Goal: Task Accomplishment & Management: Manage account settings

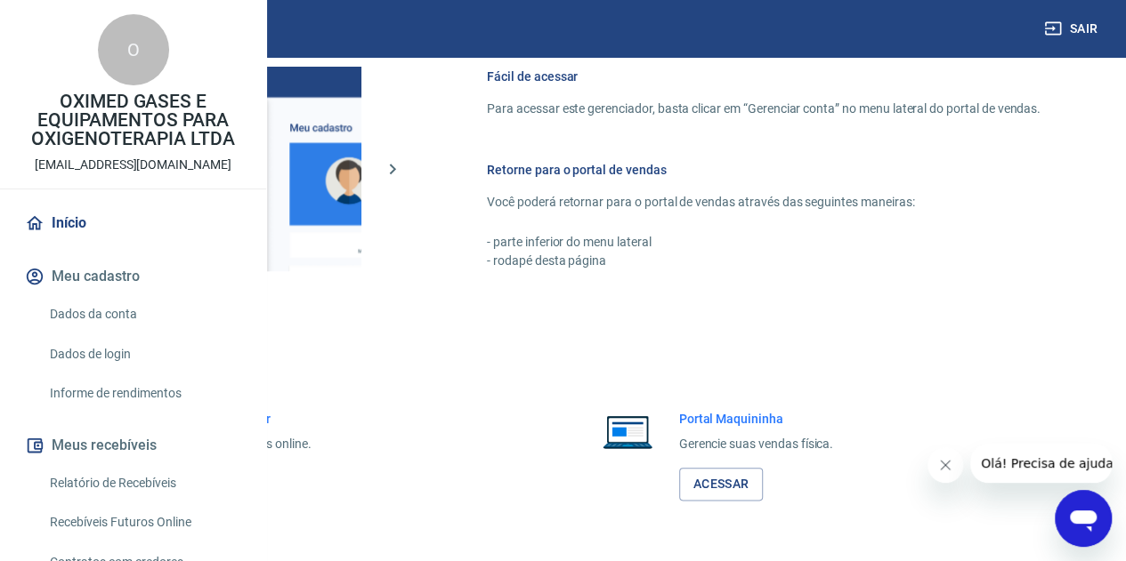
scroll to position [896, 0]
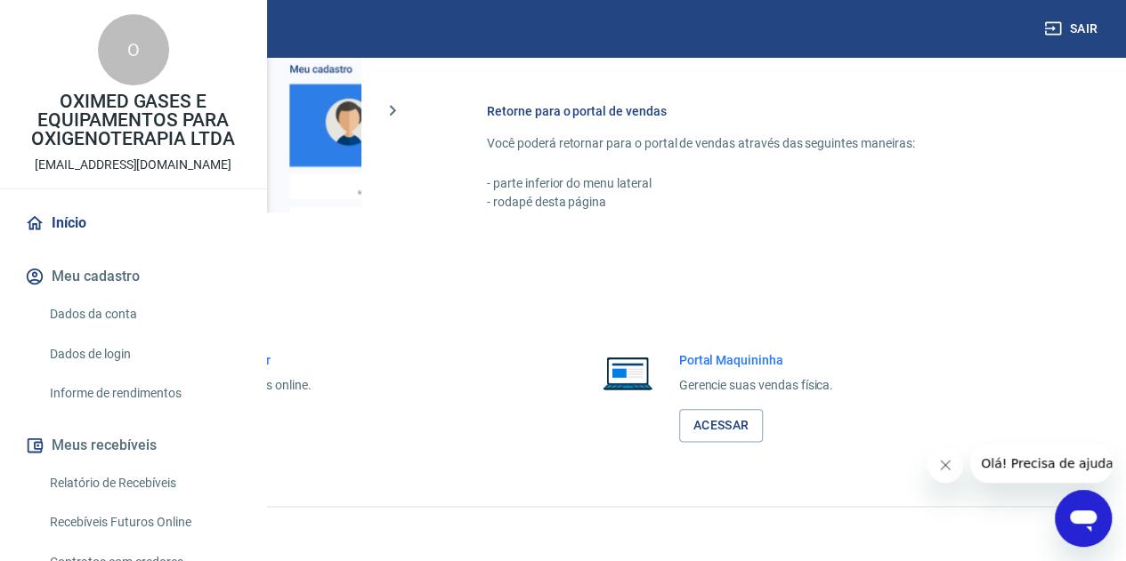
click at [238, 422] on link "Acessar" at bounding box center [195, 425] width 85 height 33
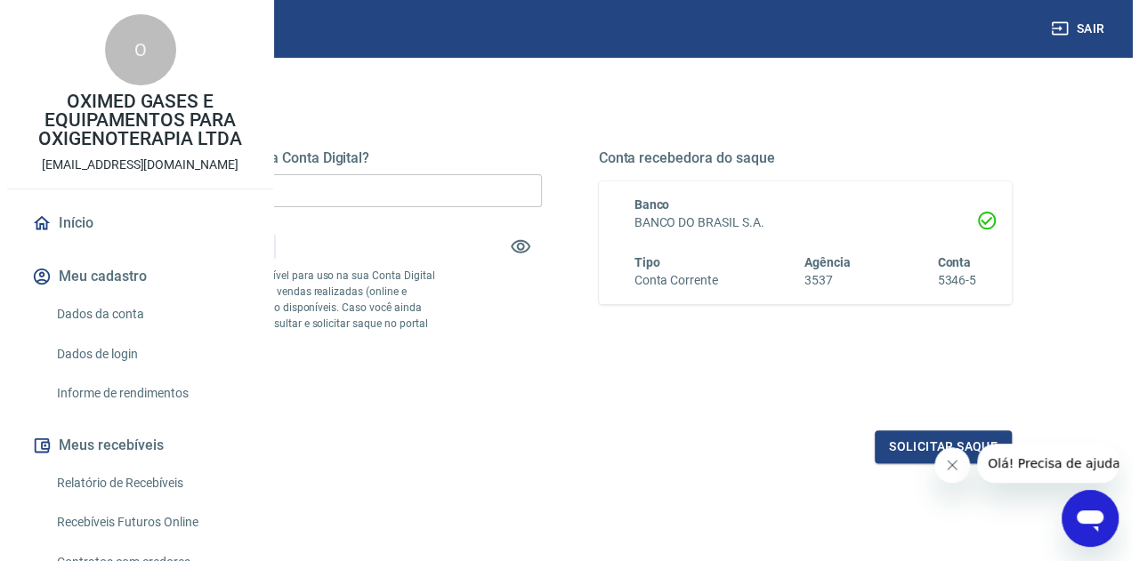
scroll to position [267, 0]
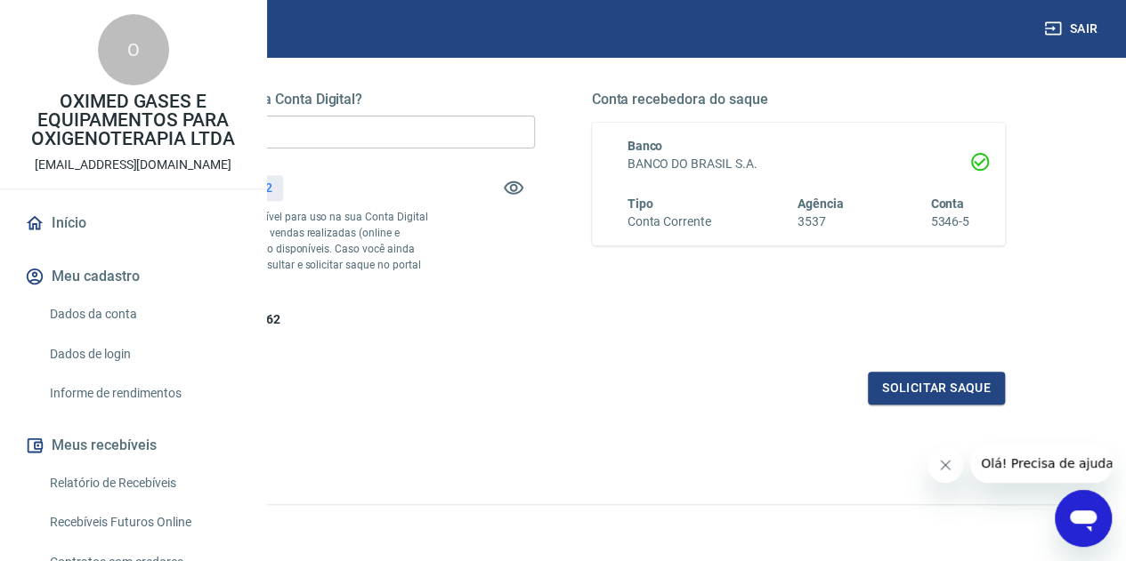
click at [459, 125] on input "R$ 0,00" at bounding box center [328, 132] width 414 height 33
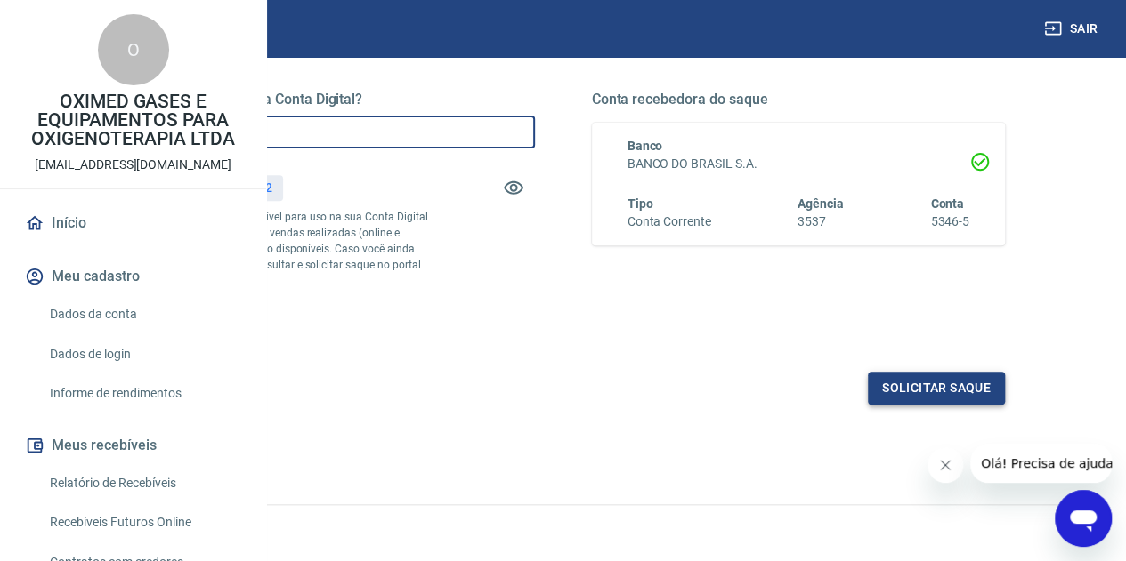
type input "R$ 862,62"
click at [930, 405] on button "Solicitar saque" at bounding box center [936, 388] width 137 height 33
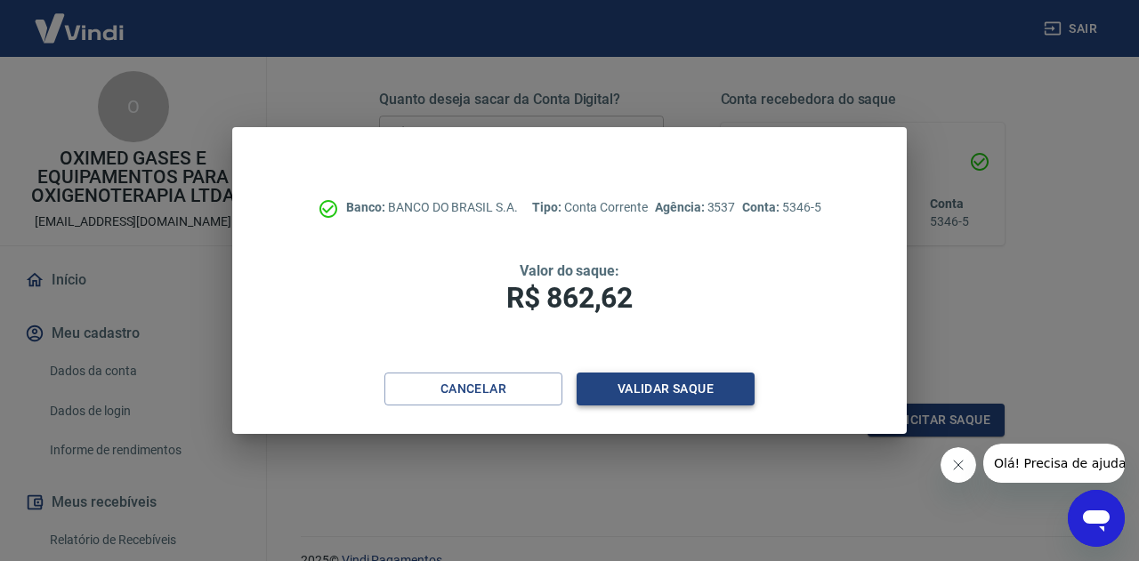
click at [673, 393] on button "Validar saque" at bounding box center [666, 389] width 178 height 33
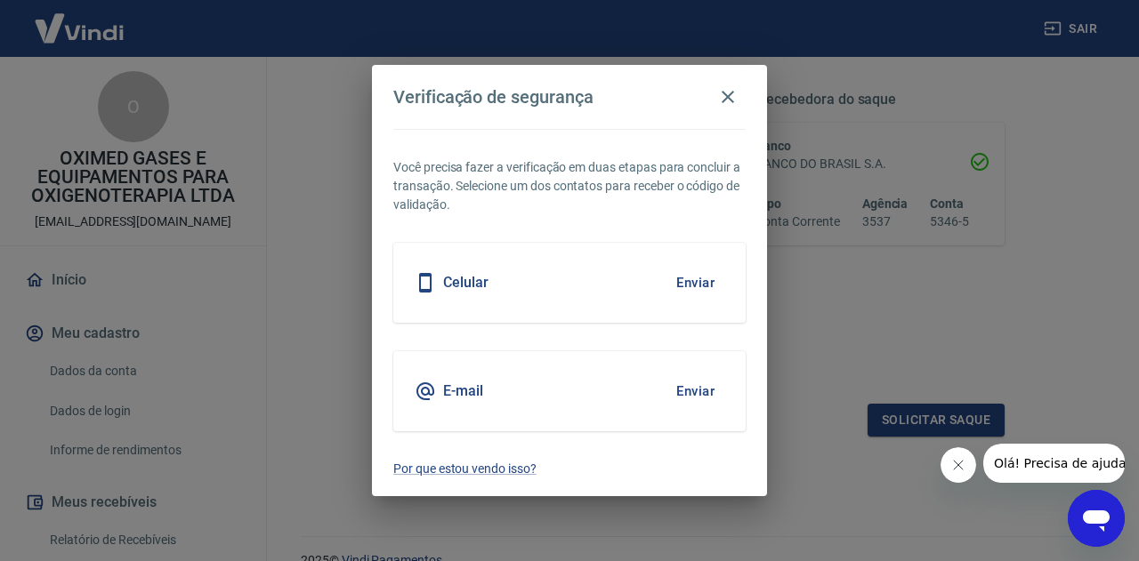
click at [703, 280] on button "Enviar" at bounding box center [695, 282] width 58 height 37
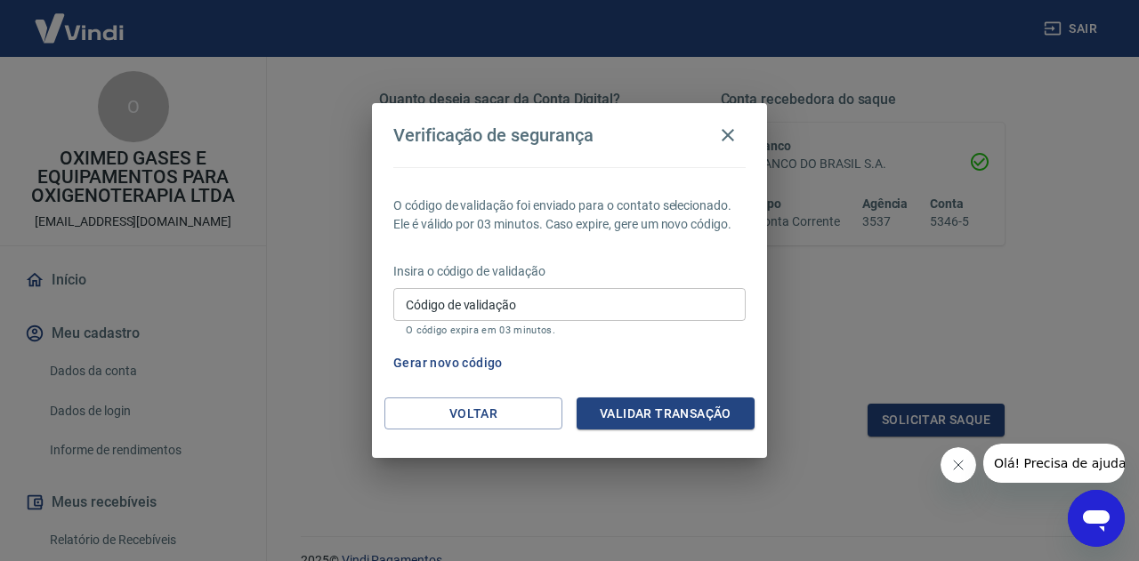
drag, startPoint x: 406, startPoint y: 300, endPoint x: 396, endPoint y: 298, distance: 9.9
click at [406, 300] on div "Código de validação Código de validação O código expira em 03 minutos." at bounding box center [569, 312] width 352 height 48
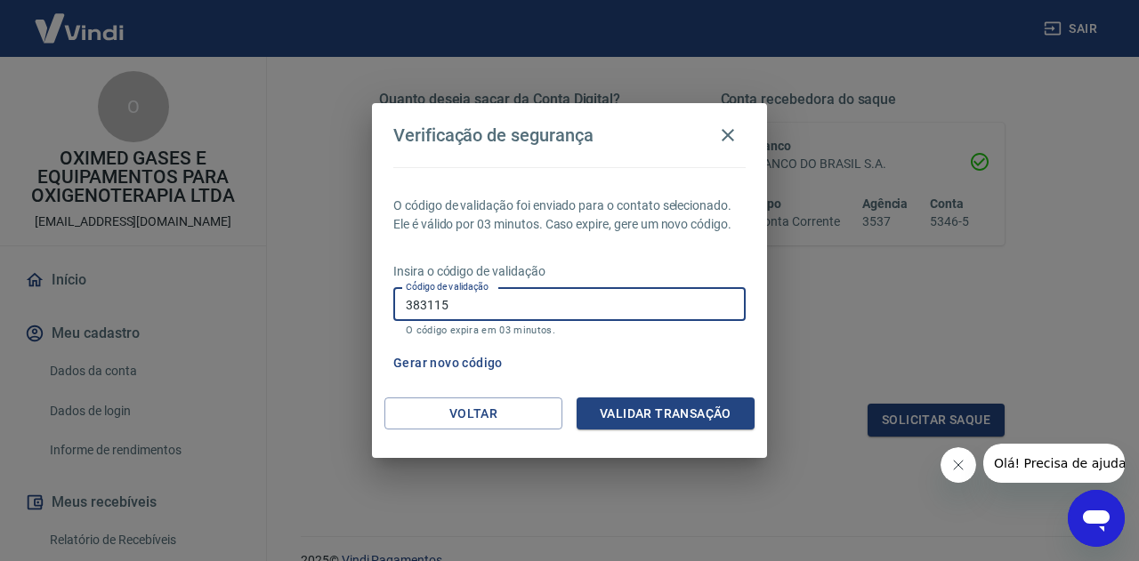
type input "383115"
click at [686, 417] on button "Validar transação" at bounding box center [666, 414] width 178 height 33
